Goal: Communication & Community: Answer question/provide support

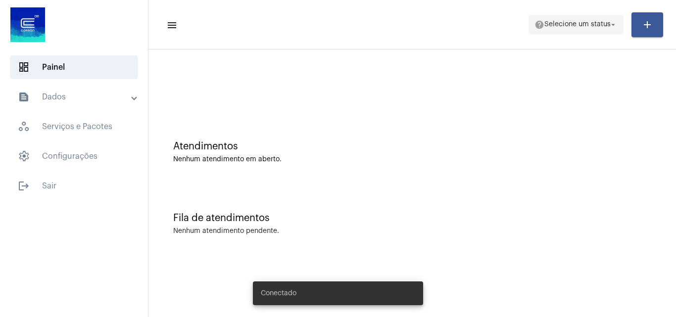
click at [580, 27] on span "Selecione um status" at bounding box center [578, 24] width 66 height 7
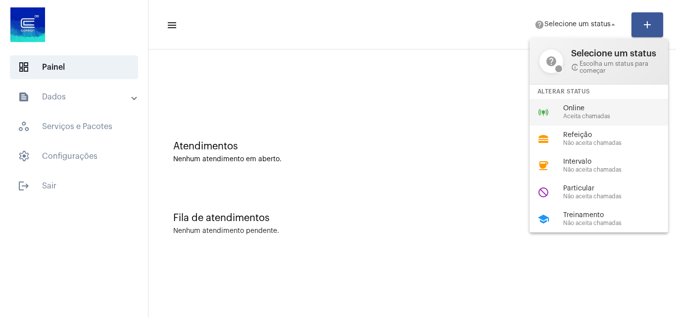
click at [587, 114] on span "Aceita chamadas" at bounding box center [619, 116] width 113 height 6
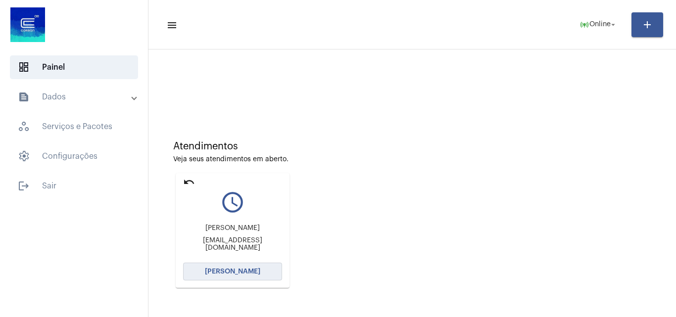
click at [244, 271] on span "Abrir Chamada" at bounding box center [232, 271] width 55 height 7
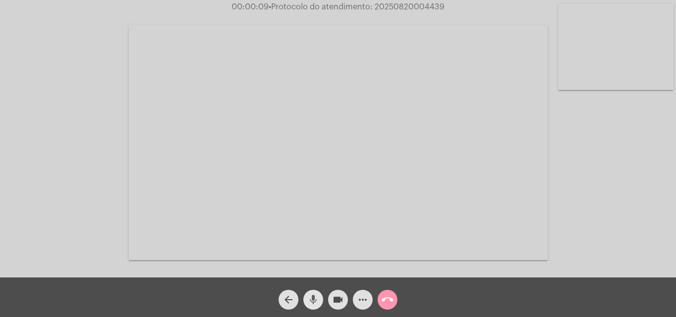
click at [317, 296] on mat-icon "mic" at bounding box center [313, 300] width 12 height 12
click at [602, 232] on div "Acessando Câmera e Microfone..." at bounding box center [338, 141] width 674 height 278
click at [313, 292] on span "mic_off" at bounding box center [313, 300] width 12 height 20
click at [315, 297] on mat-icon "mic" at bounding box center [313, 300] width 12 height 12
click at [309, 297] on mat-icon "mic_off" at bounding box center [313, 300] width 12 height 12
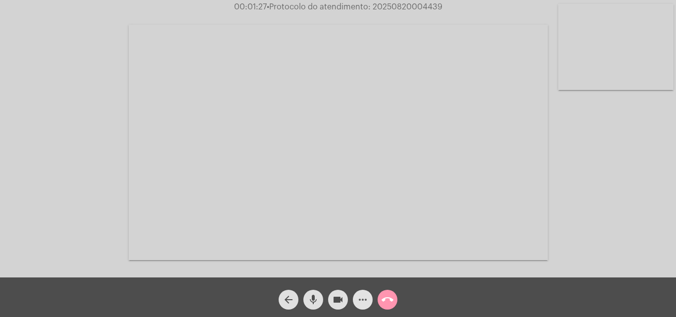
click at [360, 301] on mat-icon "more_horiz" at bounding box center [363, 300] width 12 height 12
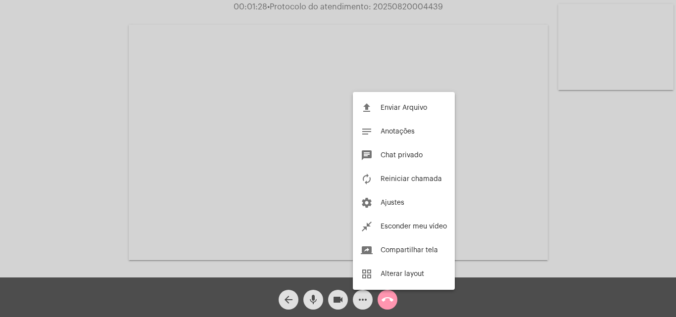
click at [75, 128] on div at bounding box center [338, 158] width 676 height 317
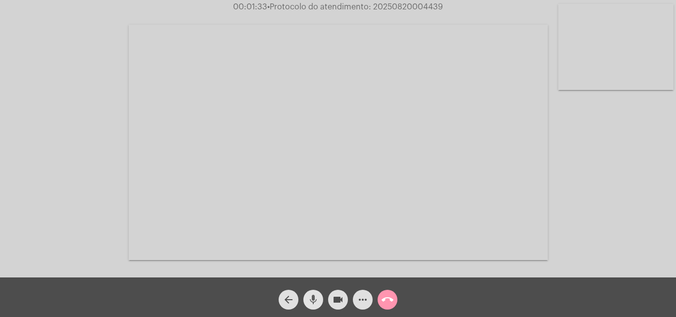
click at [312, 299] on mat-icon "mic" at bounding box center [313, 300] width 12 height 12
click at [315, 296] on mat-icon "mic_off" at bounding box center [313, 300] width 12 height 12
click at [316, 295] on mat-icon "mic" at bounding box center [313, 300] width 12 height 12
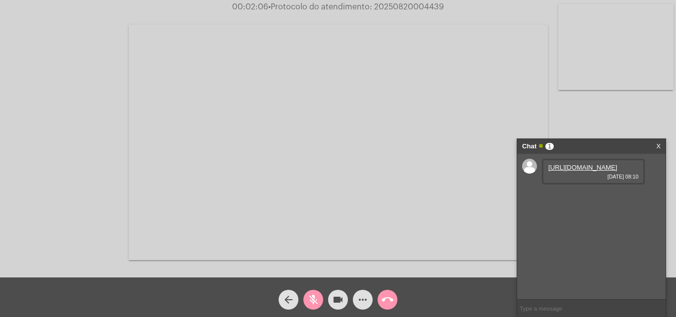
click at [556, 171] on link "https://neft-transfer-bucket.s3.amazonaws.com/temp-1bd3e79d-3712-14ba-e9d2-27b7…" at bounding box center [583, 167] width 69 height 7
click at [313, 298] on mat-icon "mic_off" at bounding box center [313, 300] width 12 height 12
click at [576, 200] on link "https://neft-transfer-bucket.s3.amazonaws.com/temp-663163d4-adeb-5d5d-02d3-4d14…" at bounding box center [583, 195] width 69 height 7
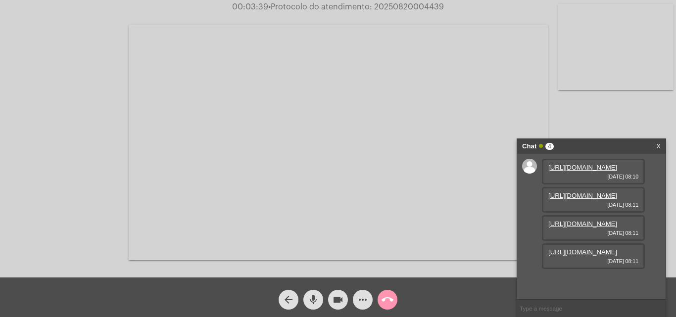
scroll to position [50, 0]
click at [578, 228] on link "https://neft-transfer-bucket.s3.amazonaws.com/temp-8c55ffd5-e259-1d24-2f85-f058…" at bounding box center [583, 223] width 69 height 7
click at [580, 256] on link "https://neft-transfer-bucket.s3.amazonaws.com/temp-63c070e1-bc65-b506-22d0-040e…" at bounding box center [583, 252] width 69 height 7
click at [317, 295] on mat-icon "mic" at bounding box center [313, 300] width 12 height 12
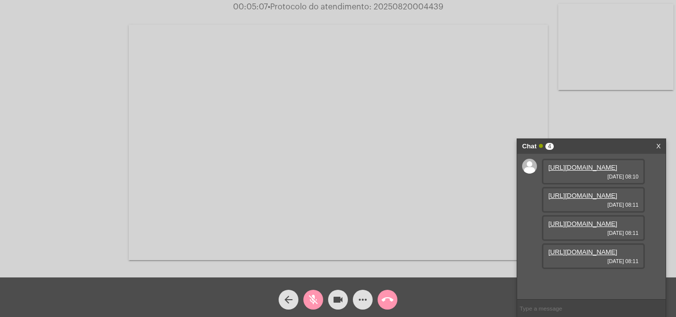
click at [339, 295] on mat-icon "videocam" at bounding box center [338, 300] width 12 height 12
click at [340, 297] on mat-icon "videocam_off" at bounding box center [338, 300] width 12 height 12
click at [312, 298] on mat-icon "mic_off" at bounding box center [313, 300] width 12 height 12
click at [358, 300] on mat-icon "more_horiz" at bounding box center [363, 300] width 12 height 12
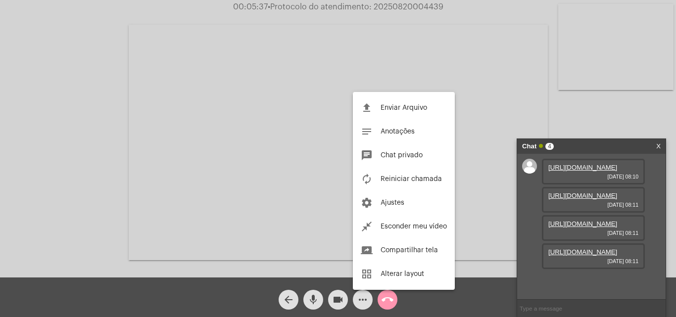
click at [104, 166] on div at bounding box center [338, 158] width 676 height 317
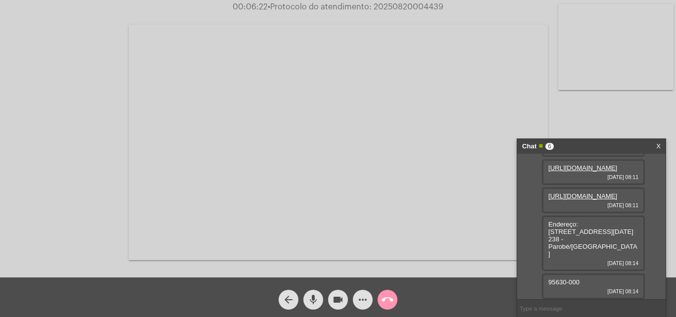
scroll to position [123, 0]
drag, startPoint x: 602, startPoint y: 255, endPoint x: 622, endPoint y: 253, distance: 20.4
click at [622, 253] on span "Endereço: Rua 24 de setembro n. 238 - Parobé/RS" at bounding box center [593, 239] width 89 height 37
copy span "Parobé"
click at [313, 297] on mat-icon "mic" at bounding box center [313, 300] width 12 height 12
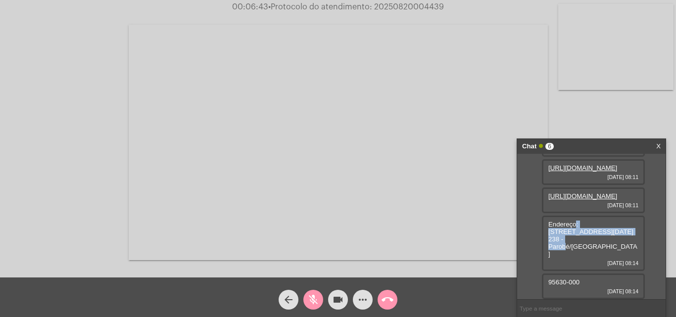
drag, startPoint x: 577, startPoint y: 244, endPoint x: 623, endPoint y: 254, distance: 46.6
click at [623, 254] on span "Endereço: Rua 24 de setembro n. 238 - Parobé/RS" at bounding box center [593, 239] width 89 height 37
copy span ": Rua 24 de setembro n. 238 - Parobé"
click at [309, 296] on mat-icon "mic_off" at bounding box center [313, 300] width 12 height 12
click at [546, 308] on input "text" at bounding box center [591, 308] width 149 height 17
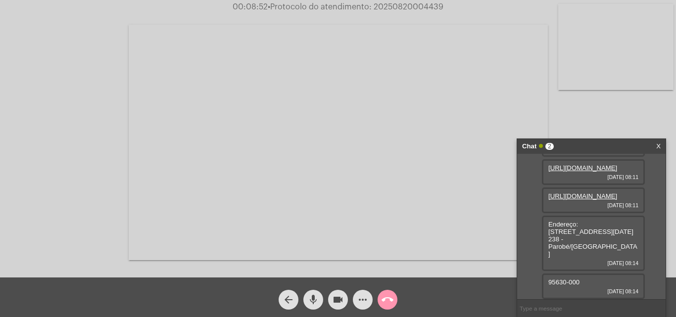
paste input "R$ 76,86 R$ 421,15"
type input "R$ 76,86 R$ 421,15 sem pavimento"
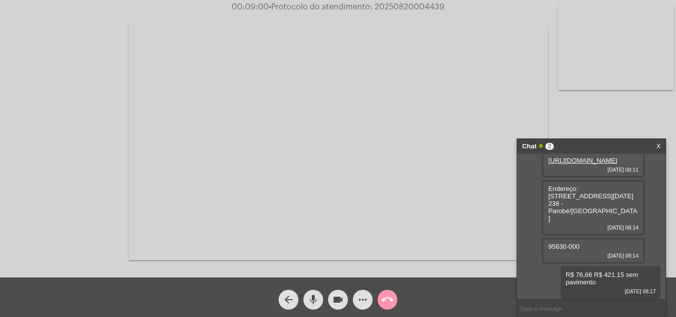
scroll to position [158, 0]
paste input "R$ 76,86 R$ 546,13"
type input "R$ 76,86 R$ 546,13"
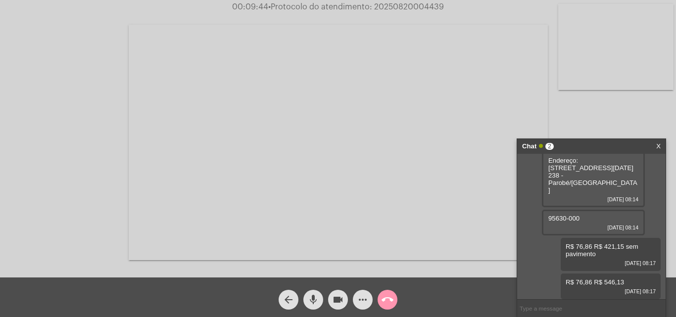
scroll to position [187, 0]
click at [319, 295] on mat-icon "mic" at bounding box center [313, 300] width 12 height 12
drag, startPoint x: 553, startPoint y: 188, endPoint x: 571, endPoint y: 190, distance: 18.4
click at [572, 190] on div "Endereço: Rua 24 de setembro n. 238 - Parobé/RS 20/08/2025 08:14" at bounding box center [593, 179] width 103 height 55
click at [566, 194] on div "Endereço: Rua 24 de setembro n. 238 - Parobé/RS 20/08/2025 08:14" at bounding box center [593, 179] width 103 height 55
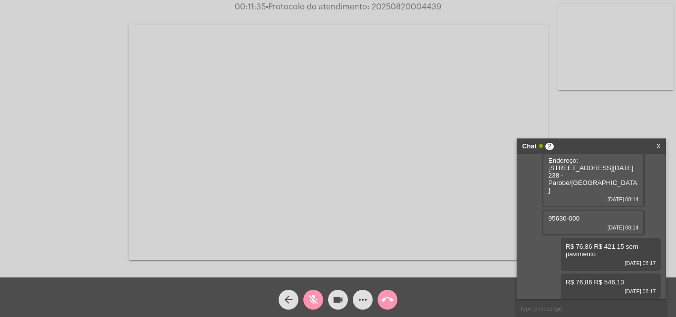
click at [318, 299] on mat-icon "mic_off" at bounding box center [313, 300] width 12 height 12
drag, startPoint x: 547, startPoint y: 218, endPoint x: 580, endPoint y: 218, distance: 33.2
click at [580, 218] on div "95630-000 20/08/2025 08:14" at bounding box center [593, 223] width 103 height 26
copy span "95630-000"
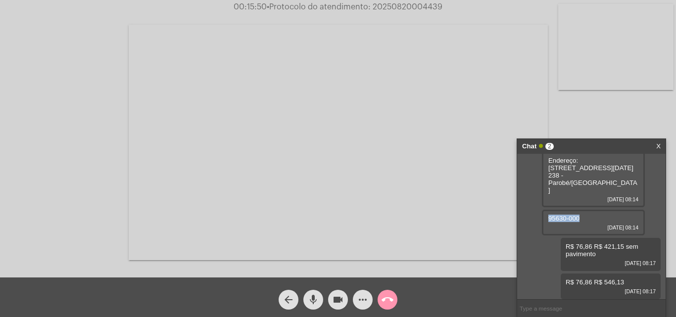
click at [363, 299] on mat-icon "more_horiz" at bounding box center [363, 300] width 12 height 12
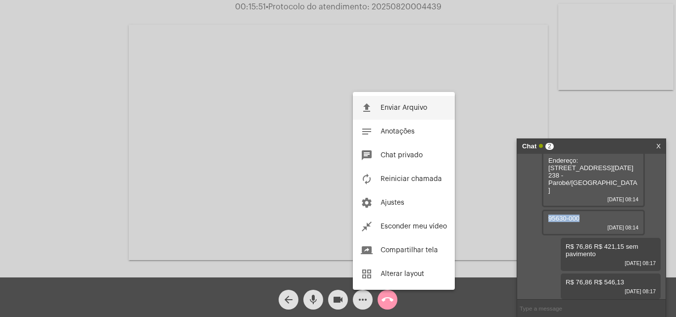
click at [384, 104] on span "Enviar Arquivo" at bounding box center [404, 107] width 47 height 7
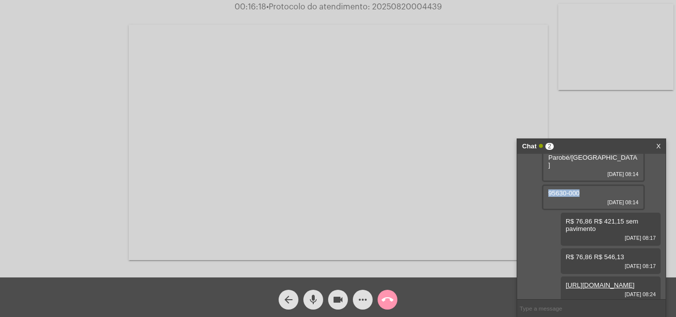
scroll to position [237, 0]
click at [545, 306] on input "text" at bounding box center [591, 308] width 149 height 17
paste input "- 9 Dias, 15 Horas e 35 Minutos até o vencimento!"
type input "- 9 Dias, 15 Horas e 35 Minutos até o vencimento!"
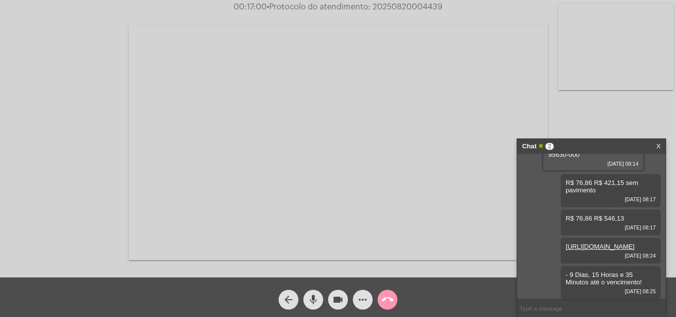
scroll to position [273, 0]
click at [393, 5] on span "• Protocolo do atendimento: 20250820004439" at bounding box center [355, 7] width 176 height 8
click at [393, 5] on span "• Protocolo do atendimento: 20250820004439" at bounding box center [354, 7] width 176 height 8
copy span "20250820004439"
click at [551, 312] on input "text" at bounding box center [591, 308] width 149 height 17
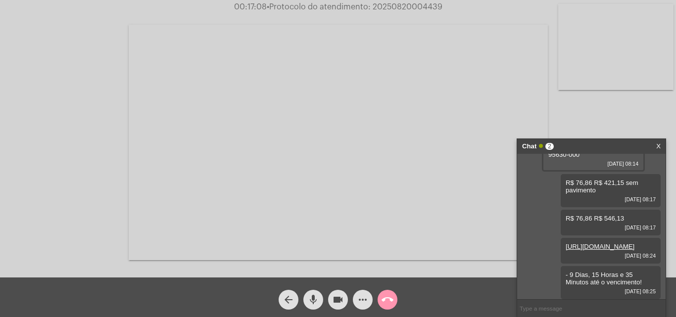
paste input "20250820004439"
type input "20250820004439"
click at [582, 312] on input "20250820004439" at bounding box center [591, 308] width 149 height 17
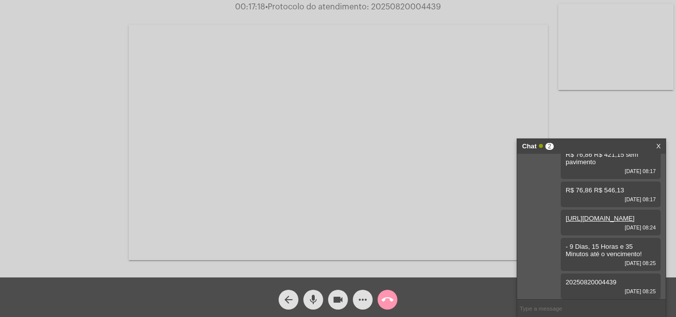
scroll to position [301, 0]
click at [392, 298] on mat-icon "call_end" at bounding box center [388, 300] width 12 height 12
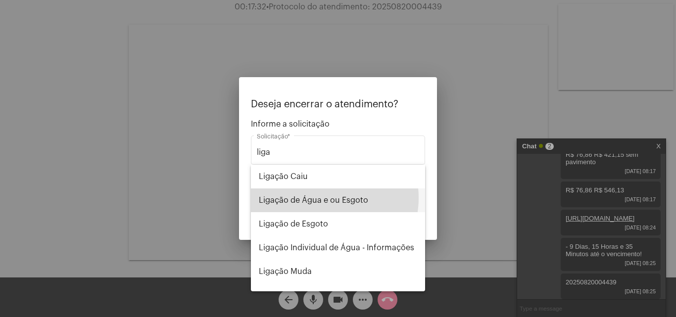
click at [321, 198] on span "Ligação de Água e ou Esgoto" at bounding box center [338, 201] width 158 height 24
type input "Ligação de Água e ou Esgoto"
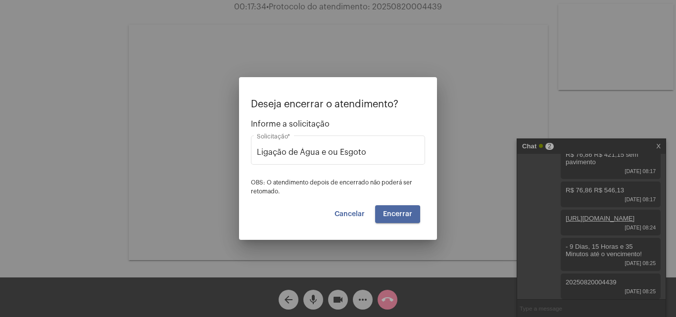
click at [388, 214] on span "Encerrar" at bounding box center [397, 214] width 29 height 7
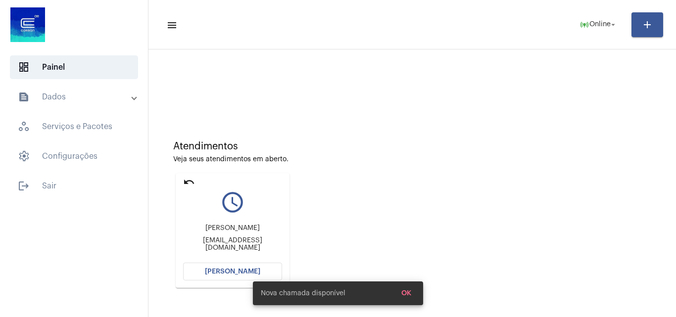
click at [219, 274] on span "[PERSON_NAME]" at bounding box center [232, 271] width 55 height 7
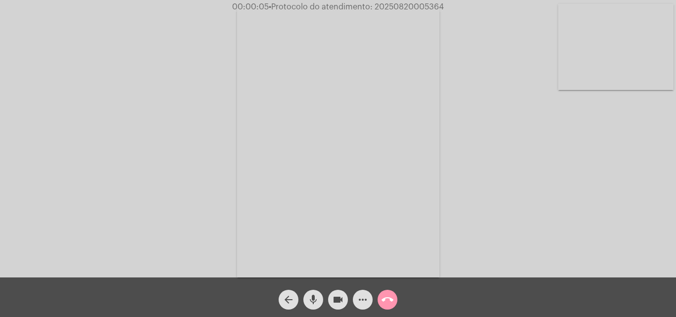
click at [313, 292] on span "mic" at bounding box center [313, 300] width 12 height 20
click at [316, 295] on mat-icon "mic_off" at bounding box center [313, 300] width 12 height 12
click at [361, 297] on mat-icon "more_horiz" at bounding box center [363, 300] width 12 height 12
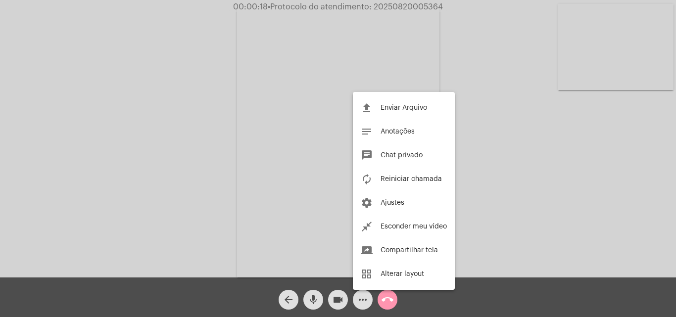
click at [167, 121] on div at bounding box center [338, 158] width 676 height 317
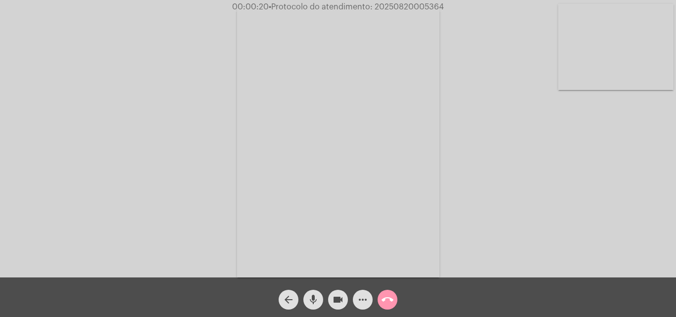
click at [362, 299] on mat-icon "more_horiz" at bounding box center [363, 300] width 12 height 12
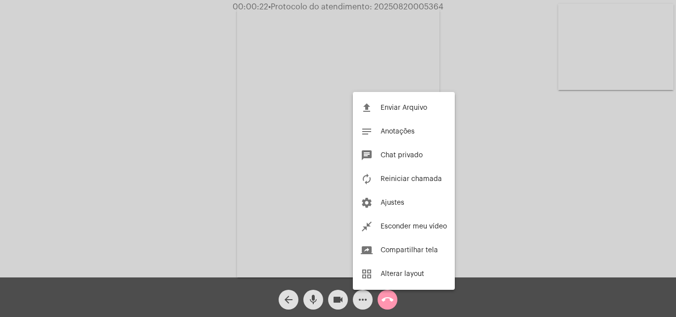
click at [215, 123] on div at bounding box center [338, 158] width 676 height 317
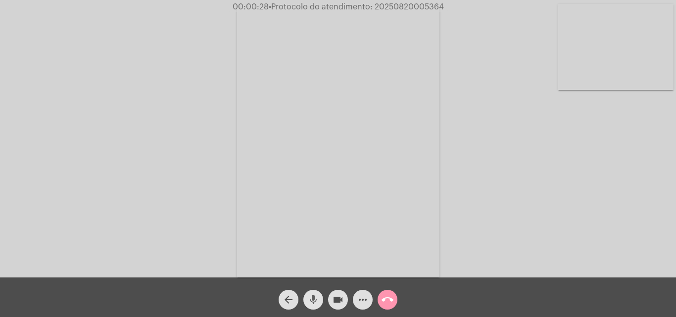
click at [318, 298] on mat-icon "mic" at bounding box center [313, 300] width 12 height 12
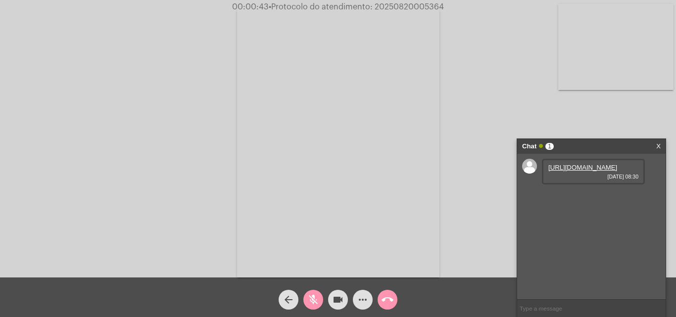
click at [311, 297] on mat-icon "mic_off" at bounding box center [313, 300] width 12 height 12
click at [581, 171] on link "https://neft-transfer-bucket.s3.amazonaws.com/temp-3caeffae-4b5c-f04b-27bb-b059…" at bounding box center [583, 167] width 69 height 7
click at [595, 200] on link "https://neft-transfer-bucket.s3.amazonaws.com/temp-2a85c5e3-d3ec-d107-9de8-972f…" at bounding box center [583, 195] width 69 height 7
drag, startPoint x: 52, startPoint y: 132, endPoint x: 85, endPoint y: 139, distance: 33.4
click at [52, 132] on div "Acessando Câmera e Microfone..." at bounding box center [338, 141] width 674 height 278
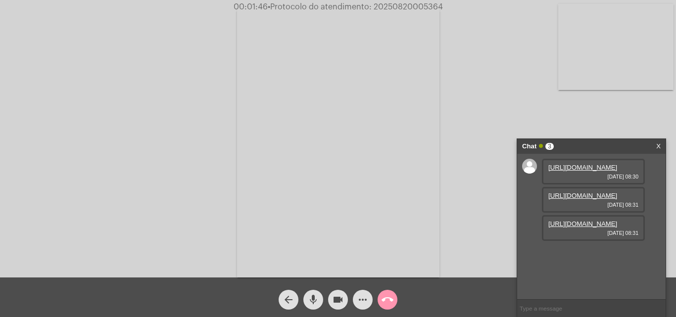
click at [313, 301] on mat-icon "mic" at bounding box center [313, 300] width 12 height 12
click at [313, 301] on mat-icon "mic_off" at bounding box center [313, 300] width 12 height 12
click at [578, 228] on link "https://neft-transfer-bucket.s3.amazonaws.com/temp-a39e737f-537e-b236-f699-9b97…" at bounding box center [583, 223] width 69 height 7
drag, startPoint x: 81, startPoint y: 127, endPoint x: 195, endPoint y: 210, distance: 141.0
click at [80, 127] on div "Acessando Câmera e Microfone..." at bounding box center [338, 141] width 674 height 278
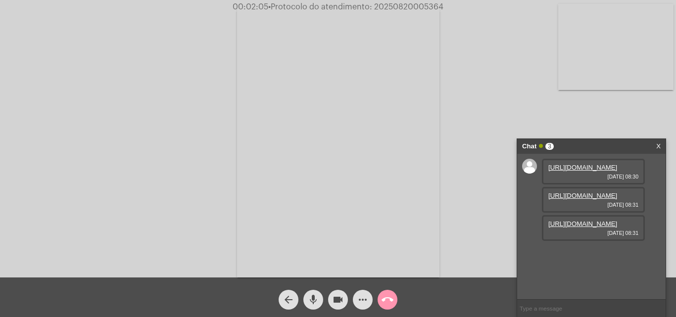
scroll to position [8, 0]
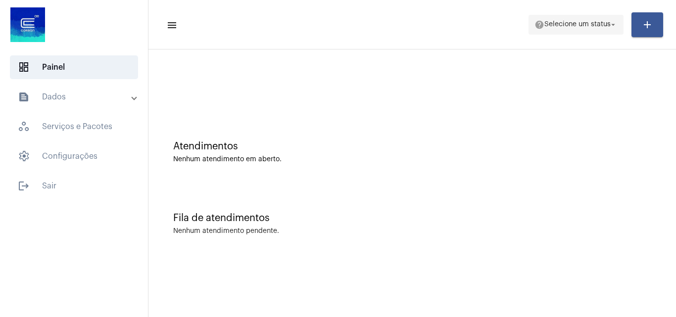
click at [563, 26] on span "Selecione um status" at bounding box center [578, 24] width 66 height 7
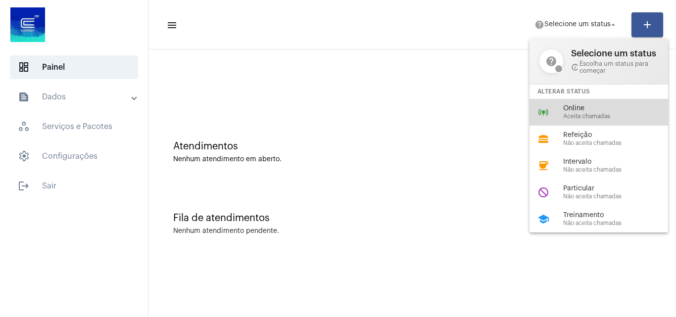
click at [573, 112] on div "Online Aceita chamadas" at bounding box center [619, 112] width 113 height 15
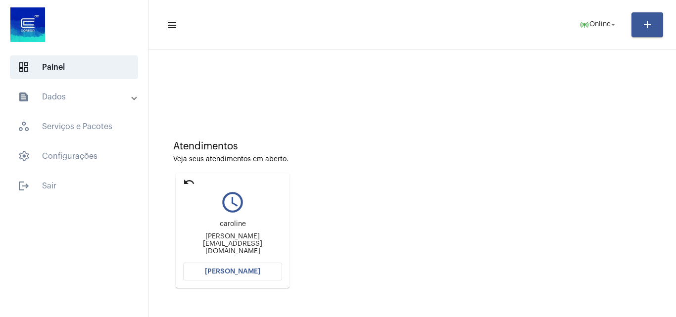
scroll to position [50, 0]
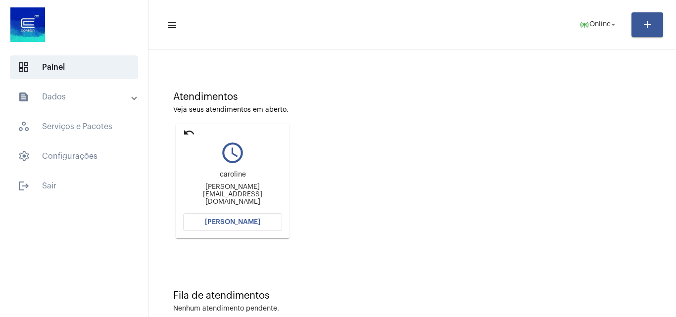
click at [261, 220] on button "[PERSON_NAME]" at bounding box center [232, 222] width 99 height 18
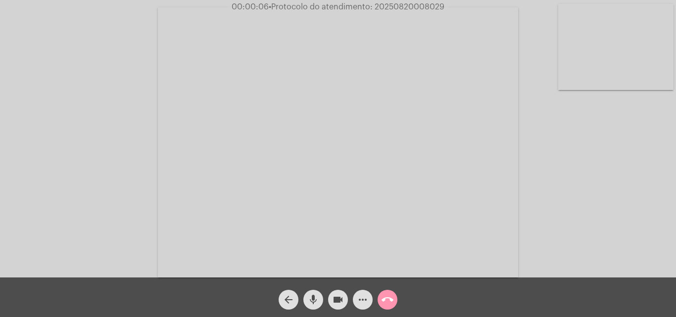
click at [314, 300] on mat-icon "mic" at bounding box center [313, 300] width 12 height 12
click at [315, 301] on mat-icon "mic_off" at bounding box center [313, 300] width 12 height 12
click at [365, 297] on mat-icon "more_horiz" at bounding box center [363, 300] width 12 height 12
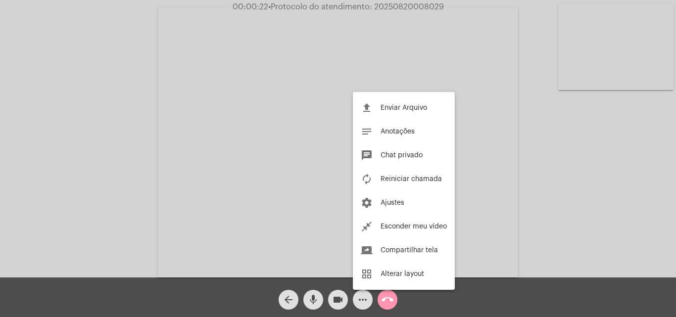
click at [125, 115] on div at bounding box center [338, 158] width 676 height 317
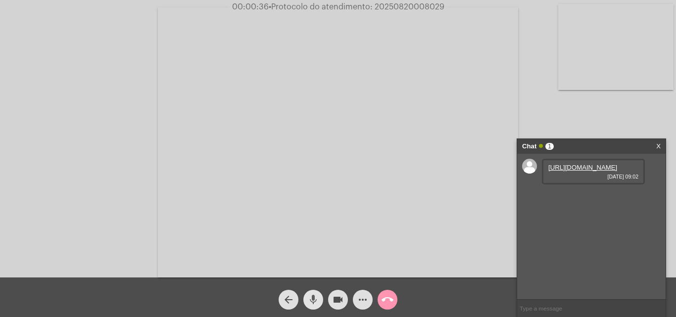
click at [317, 294] on mat-icon "mic" at bounding box center [313, 300] width 12 height 12
click at [312, 295] on mat-icon "mic_off" at bounding box center [313, 300] width 12 height 12
click at [561, 171] on link "[URL][DOMAIN_NAME]" at bounding box center [583, 167] width 69 height 7
click at [314, 300] on mat-icon "mic" at bounding box center [313, 300] width 12 height 12
click at [313, 299] on mat-icon "mic" at bounding box center [313, 300] width 12 height 12
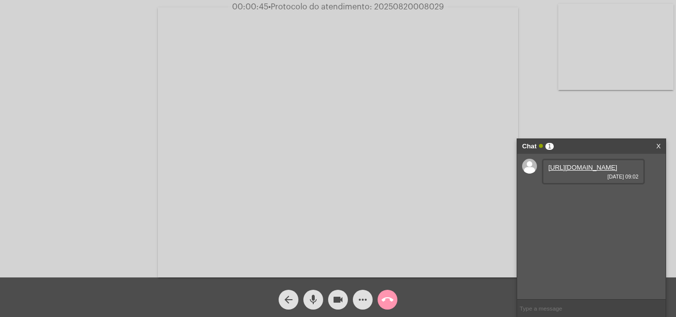
click at [315, 296] on mat-icon "mic" at bounding box center [313, 300] width 12 height 12
click at [588, 200] on link "[URL][DOMAIN_NAME]" at bounding box center [583, 195] width 69 height 7
click at [317, 297] on mat-icon "mic_off" at bounding box center [313, 300] width 12 height 12
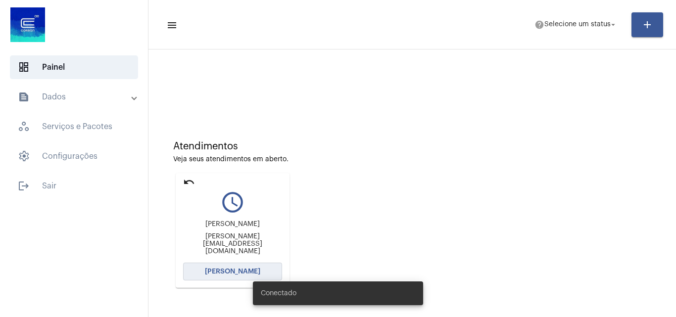
click at [248, 267] on button "[PERSON_NAME]" at bounding box center [232, 272] width 99 height 18
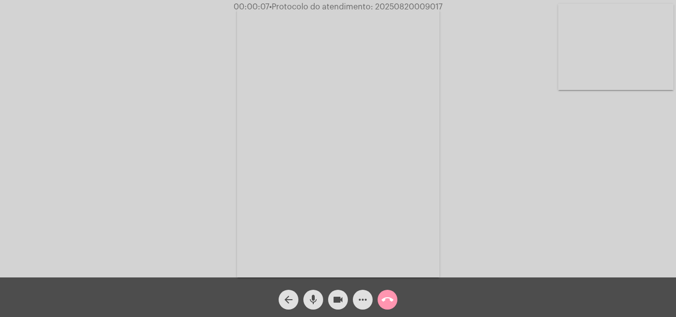
click at [315, 299] on mat-icon "mic" at bounding box center [313, 300] width 12 height 12
click at [309, 294] on span "mic_off" at bounding box center [313, 300] width 12 height 20
click at [361, 301] on mat-icon "more_horiz" at bounding box center [363, 300] width 12 height 12
click at [366, 297] on mat-icon "more_horiz" at bounding box center [363, 300] width 12 height 12
click at [363, 298] on mat-icon "more_horiz" at bounding box center [363, 300] width 12 height 12
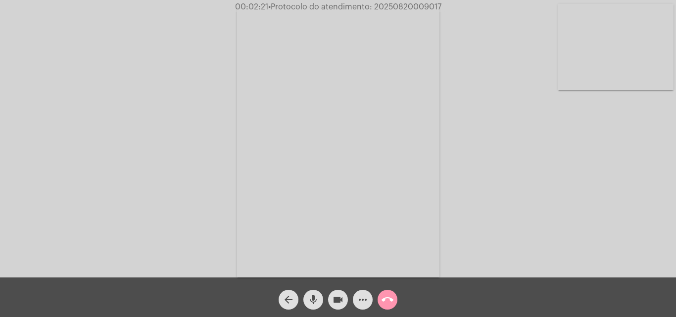
click at [362, 299] on mat-icon "more_horiz" at bounding box center [363, 300] width 12 height 12
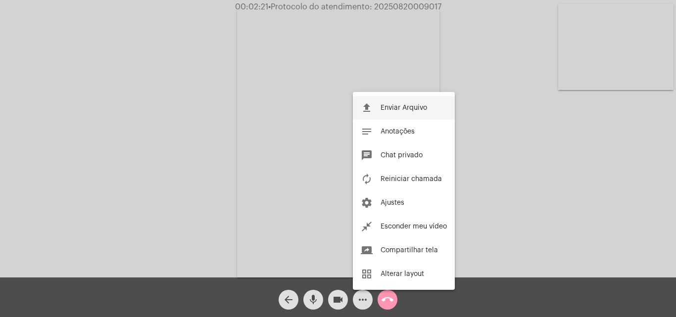
click at [379, 102] on button "file_upload Enviar Arquivo" at bounding box center [404, 108] width 102 height 24
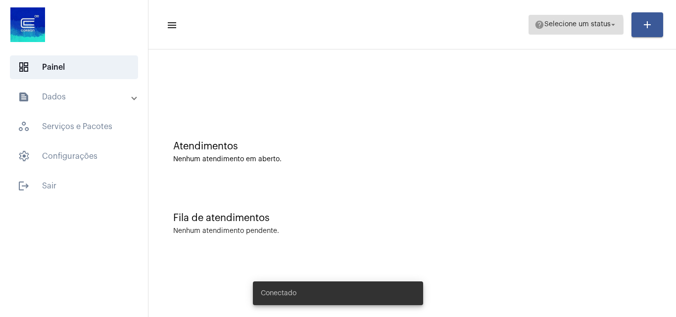
click at [558, 29] on span "help Selecione um status arrow_drop_down" at bounding box center [576, 24] width 83 height 18
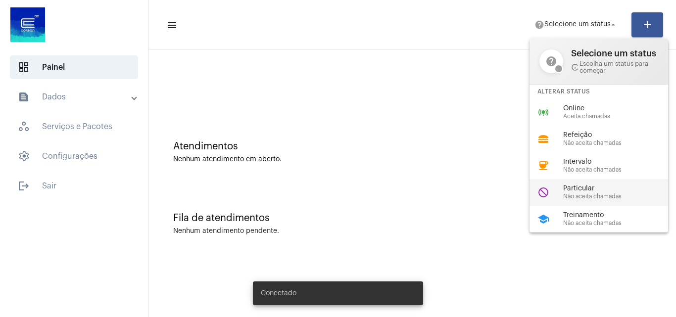
click at [595, 195] on span "Não aceita chamadas" at bounding box center [619, 197] width 113 height 6
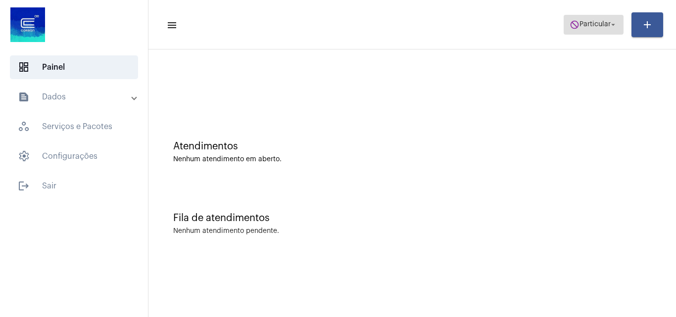
click at [583, 22] on span "Particular" at bounding box center [595, 24] width 31 height 7
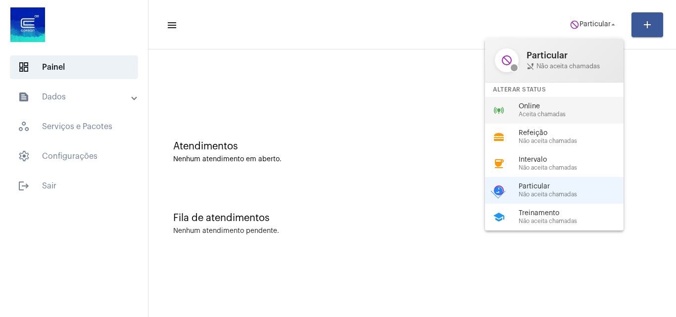
click at [557, 115] on span "Aceita chamadas" at bounding box center [575, 114] width 113 height 6
